Goal: Transaction & Acquisition: Book appointment/travel/reservation

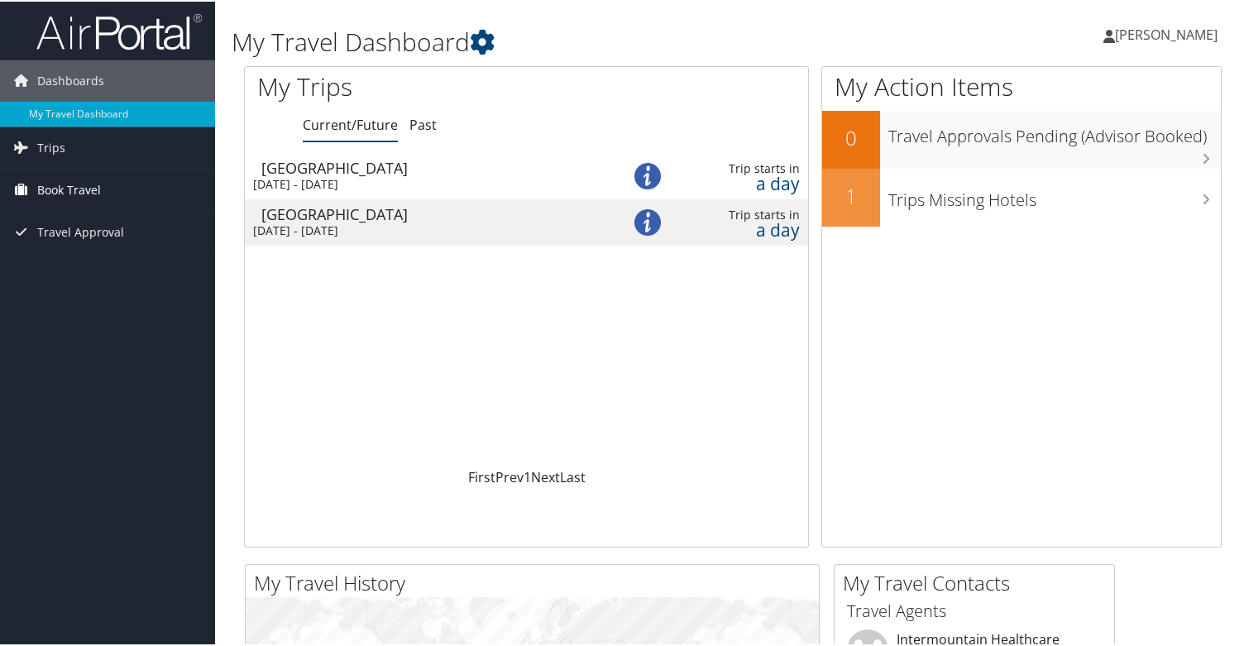
click at [55, 180] on span "Book Travel" at bounding box center [69, 188] width 64 height 41
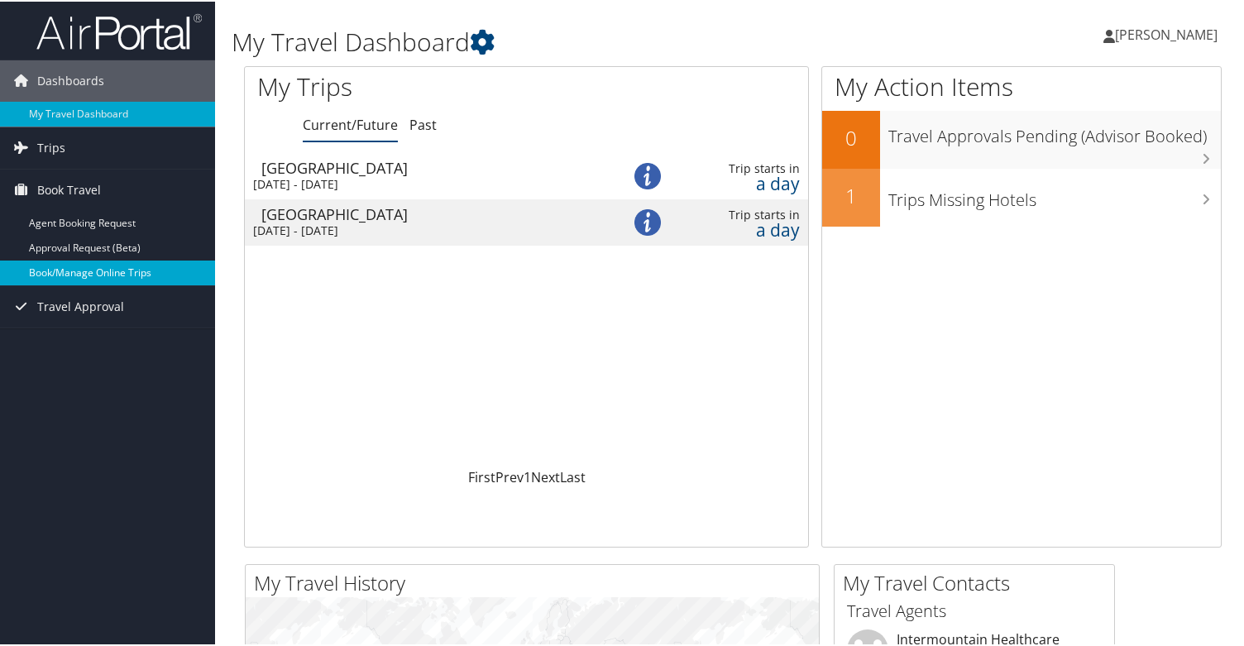
click at [79, 277] on link "Book/Manage Online Trips" at bounding box center [107, 271] width 215 height 25
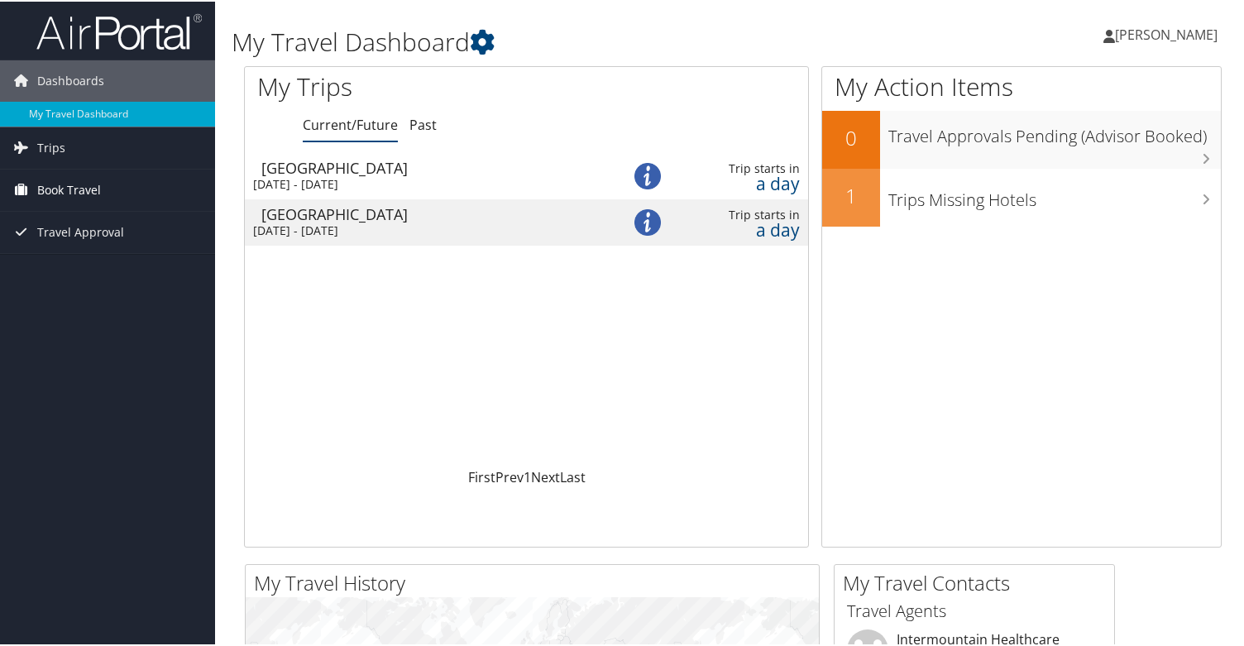
click at [91, 182] on span "Book Travel" at bounding box center [69, 188] width 64 height 41
click at [42, 181] on span "Book Travel" at bounding box center [69, 188] width 64 height 41
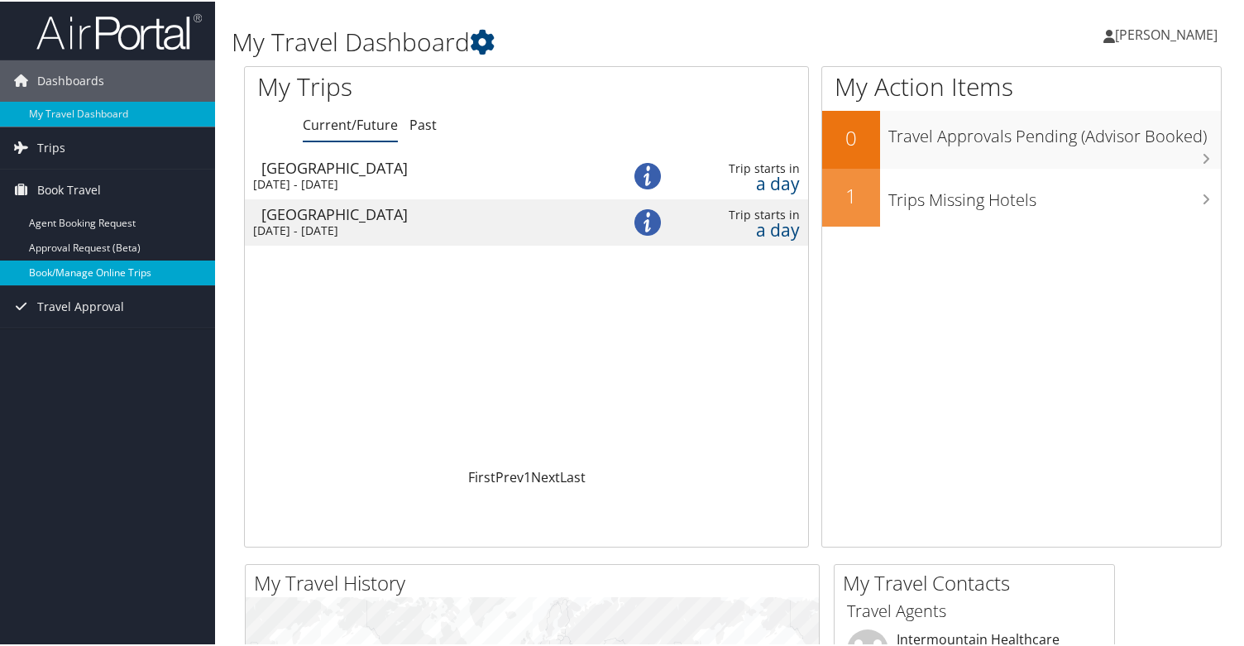
click at [62, 264] on link "Book/Manage Online Trips" at bounding box center [107, 271] width 215 height 25
